Goal: Find specific page/section: Find specific page/section

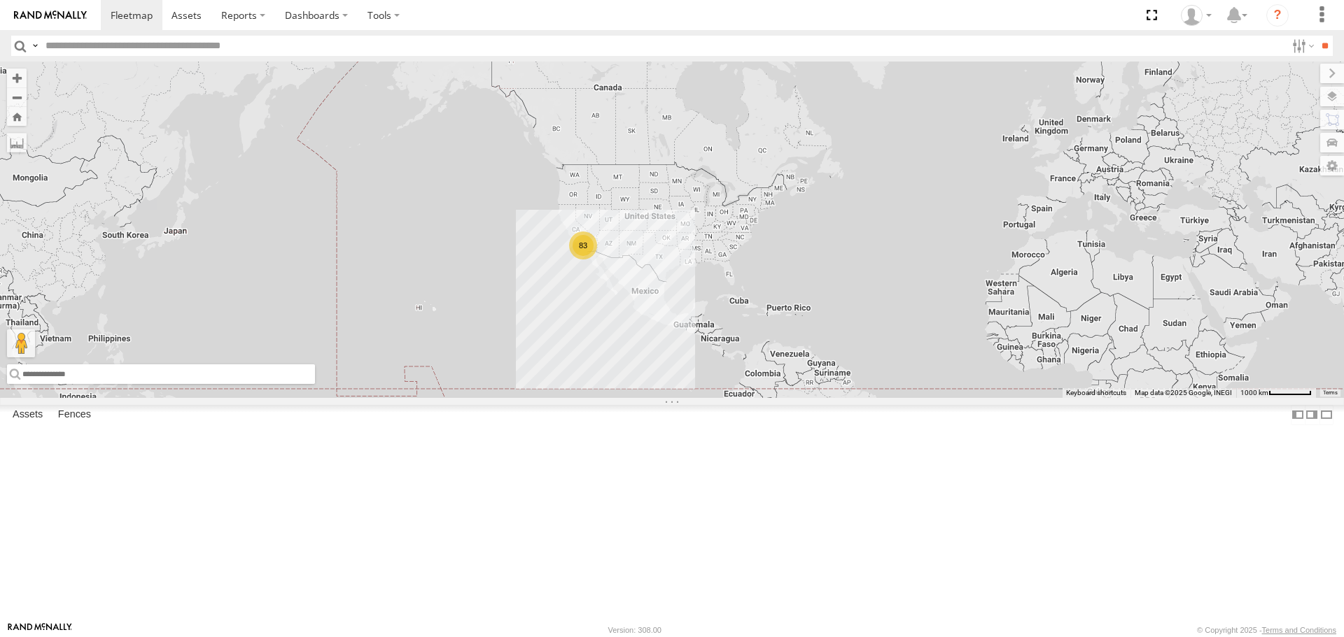
click at [52, 384] on input "text" at bounding box center [161, 375] width 308 height 20
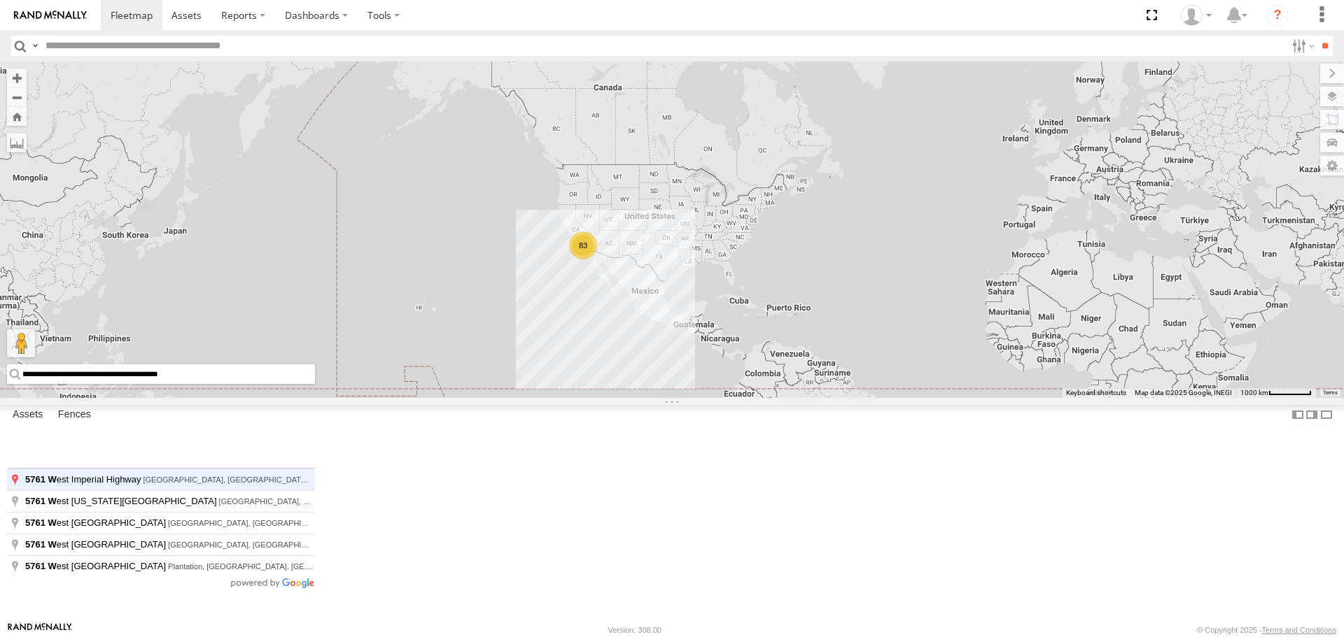
type input "**********"
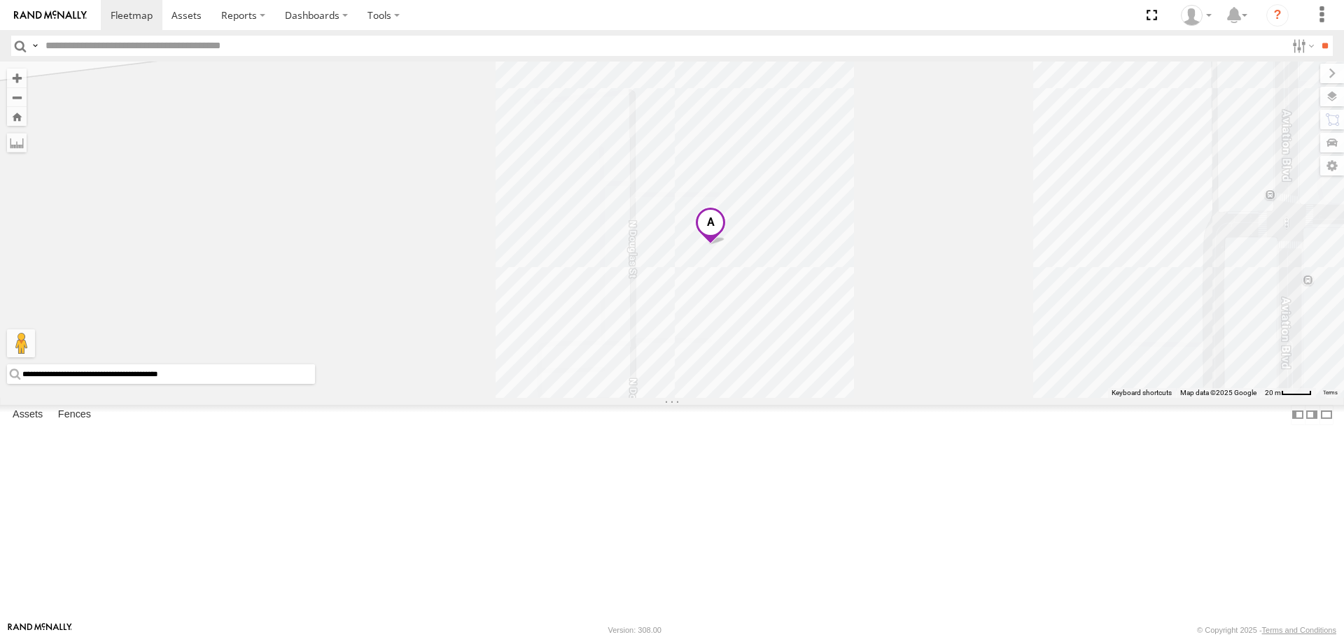
click at [634, 397] on div at bounding box center [672, 230] width 1344 height 336
click at [658, 397] on div at bounding box center [672, 230] width 1344 height 336
click at [672, 397] on div at bounding box center [672, 230] width 1344 height 336
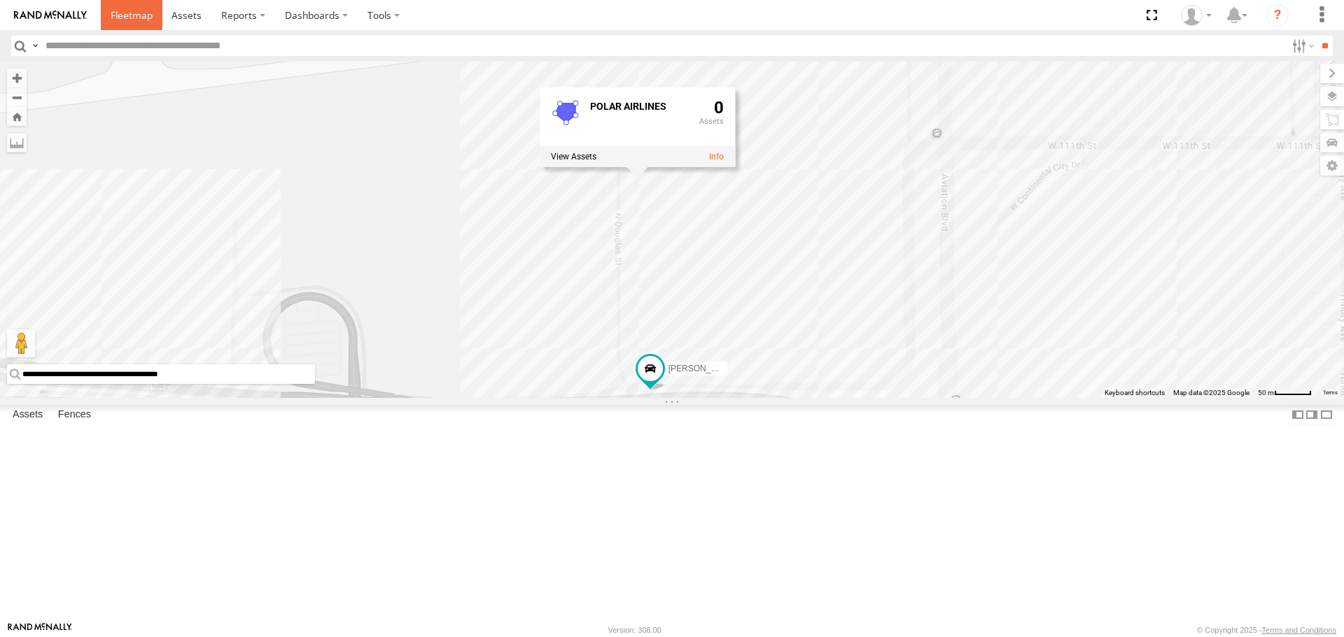
click at [123, 4] on link at bounding box center [132, 15] width 62 height 30
